Goal: Task Accomplishment & Management: Use online tool/utility

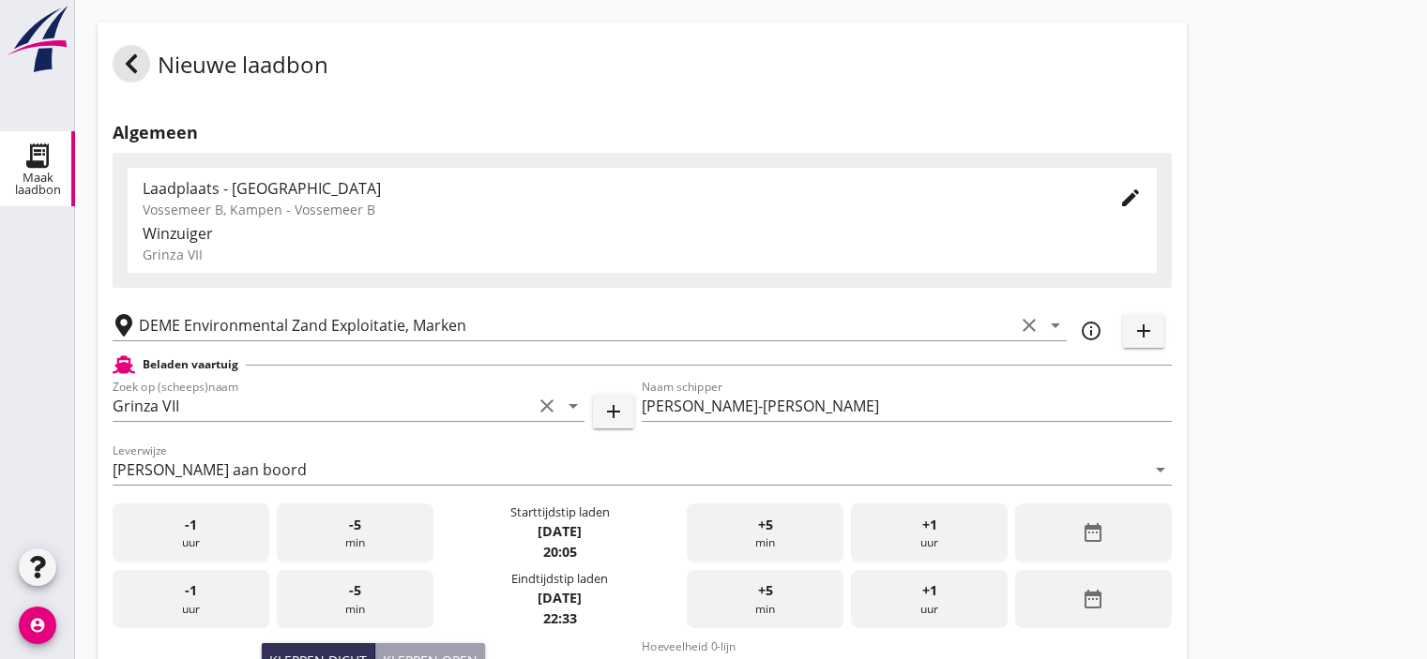
scroll to position [321, 0]
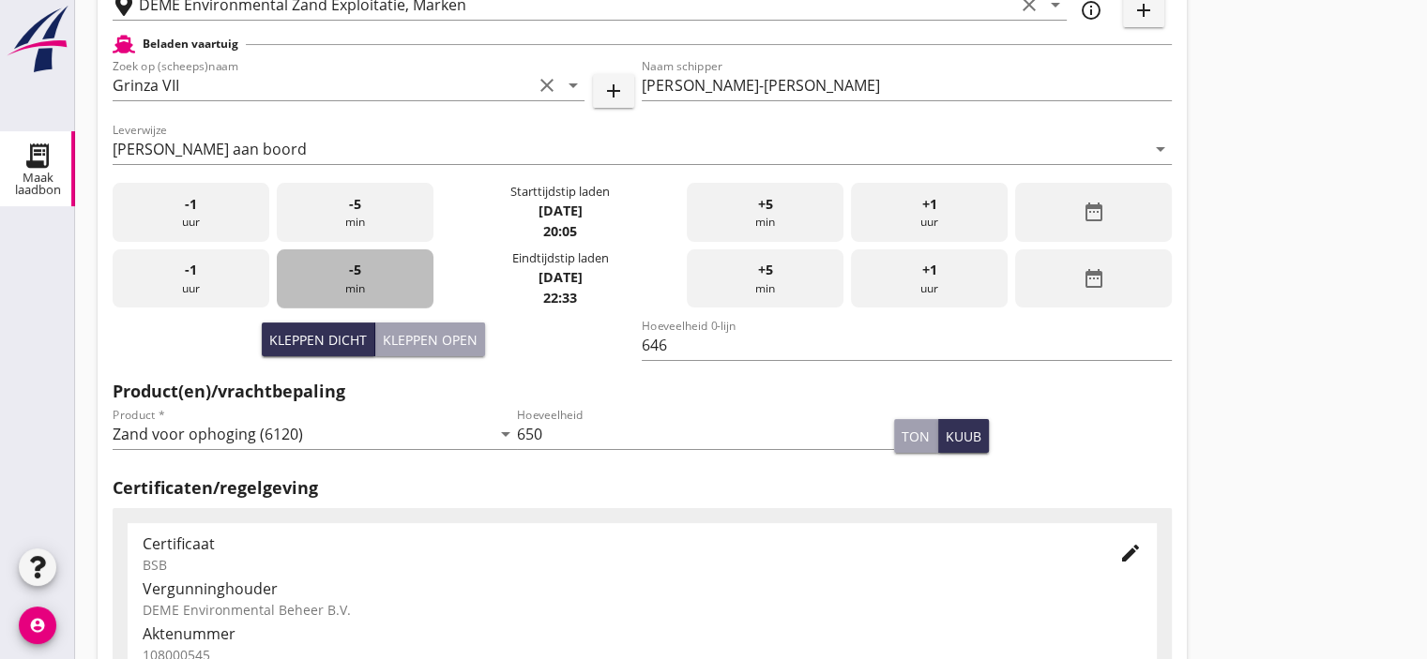
click at [334, 269] on div "-5 min" at bounding box center [355, 279] width 157 height 59
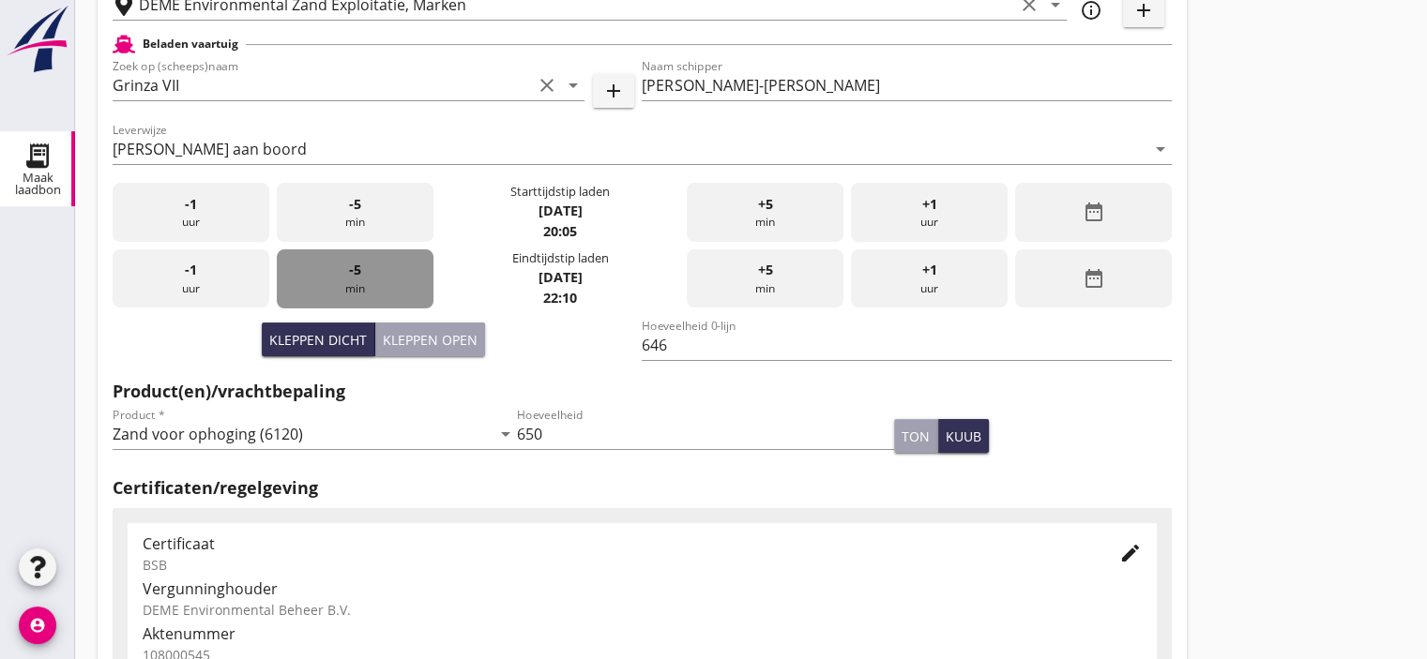
click at [334, 269] on div "-5 min" at bounding box center [355, 279] width 157 height 59
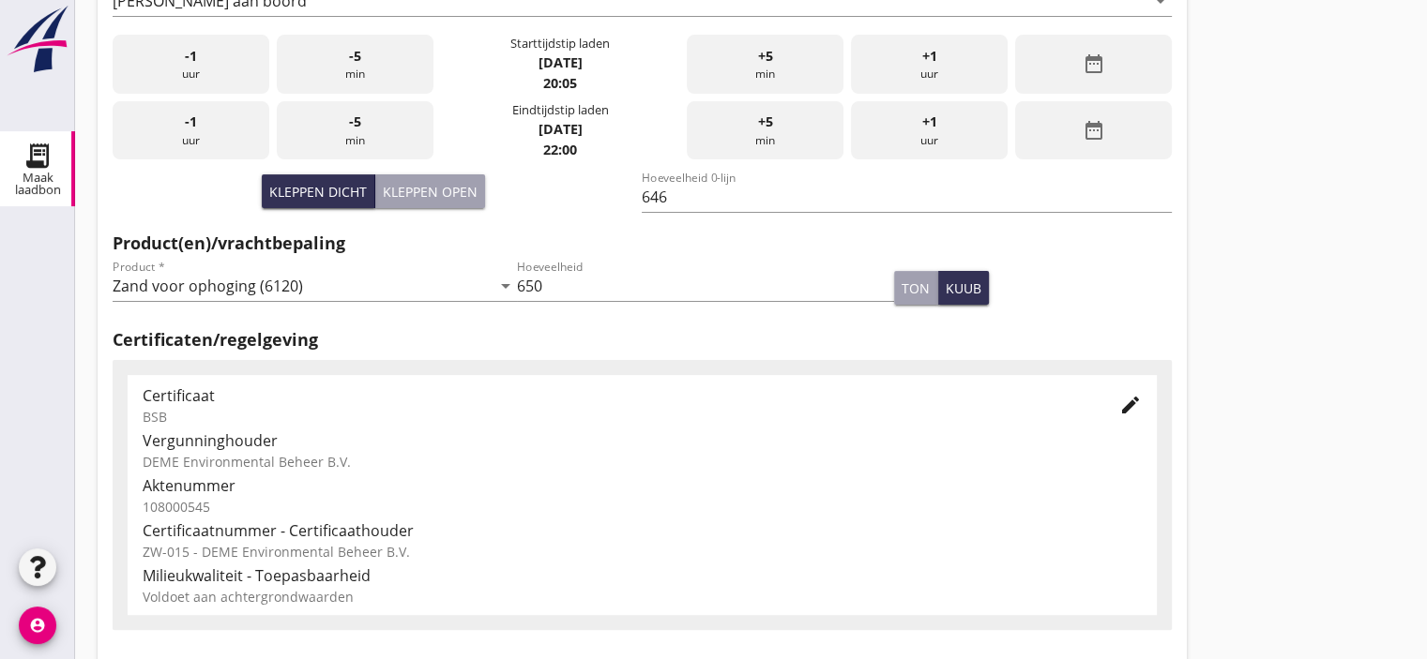
scroll to position [681, 0]
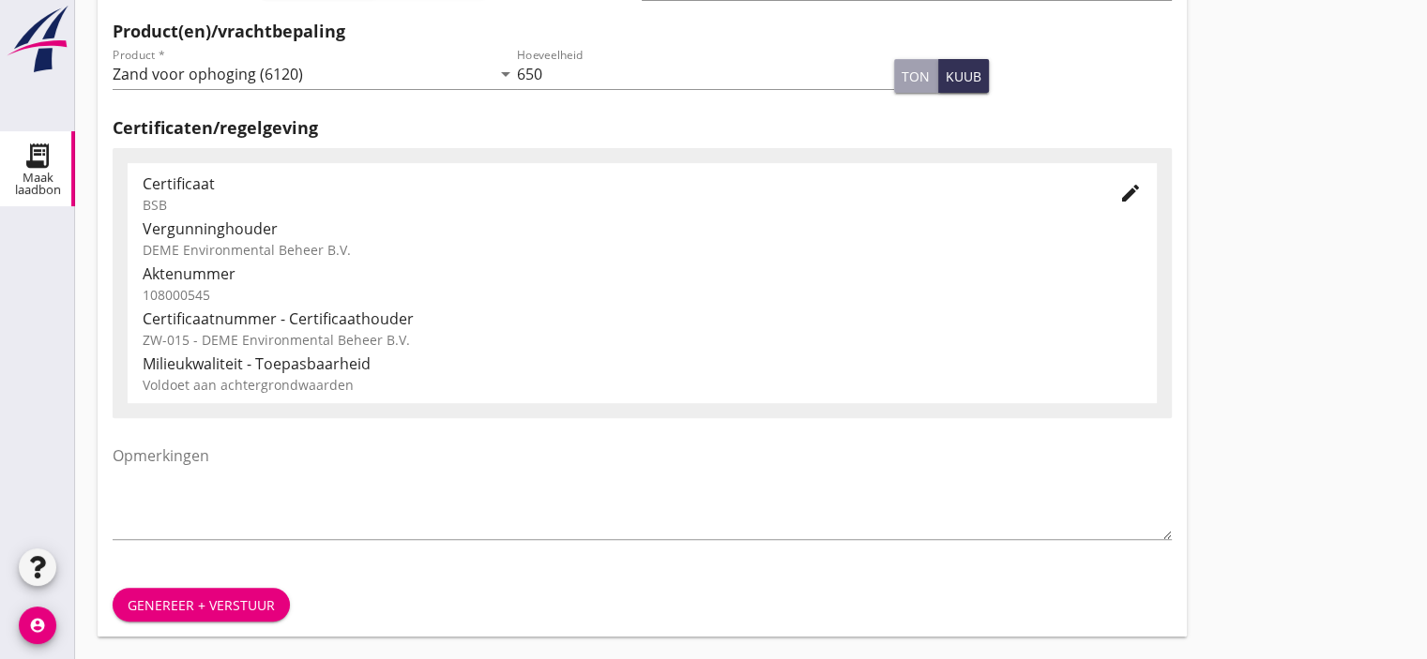
click at [170, 604] on div "Genereer + verstuur" at bounding box center [201, 606] width 147 height 20
